Goal: Information Seeking & Learning: Learn about a topic

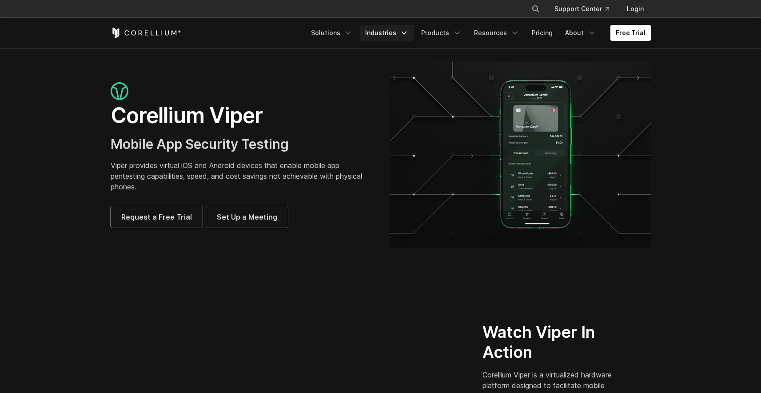
click at [386, 31] on link "Industries" at bounding box center [387, 33] width 54 height 16
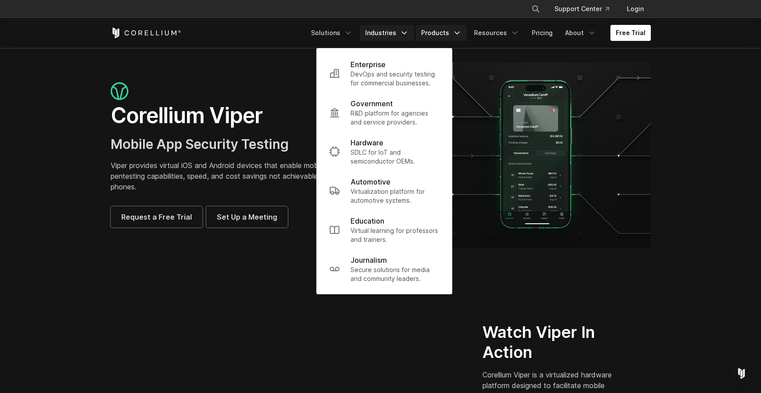
click at [443, 30] on link "Products" at bounding box center [441, 33] width 51 height 16
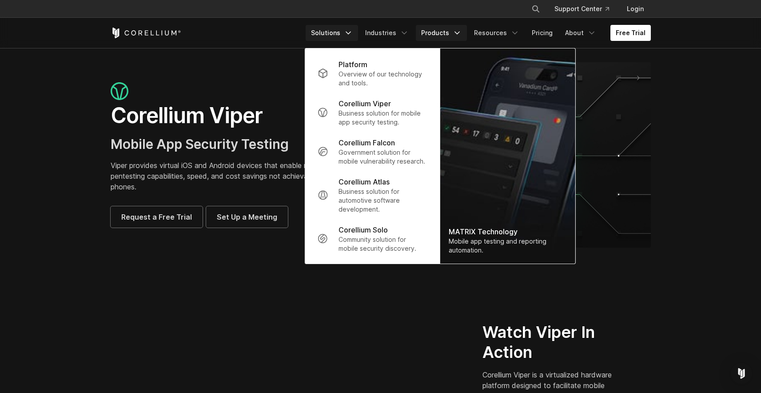
click at [338, 32] on link "Solutions" at bounding box center [332, 33] width 52 height 16
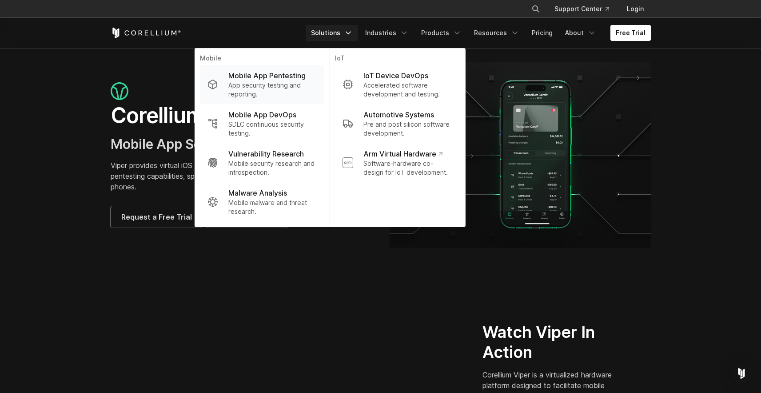
click at [298, 84] on p "App security testing and reporting." at bounding box center [272, 90] width 88 height 18
